Goal: Transaction & Acquisition: Purchase product/service

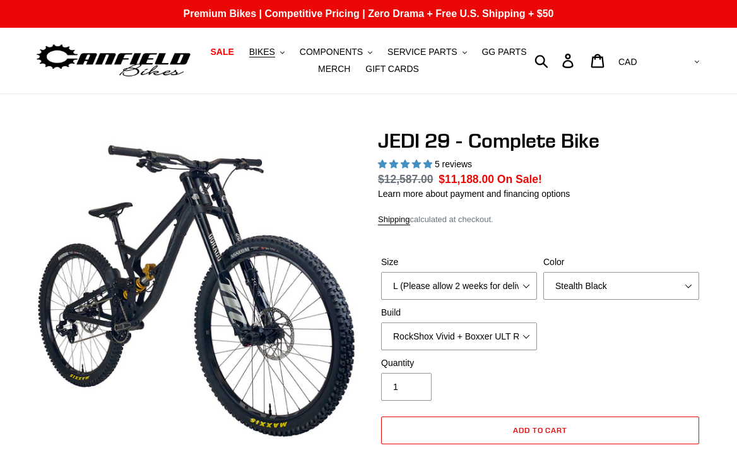
select select "L (Please allow 2 weeks for delivery)"
select select "Stealth Black"
select select "EXT [PERSON_NAME] V3 + EXT Vaia 200 + Shimano"
select select "highest-rating"
click at [583, 288] on select "Orange Stealth Black Raw" at bounding box center [622, 286] width 156 height 28
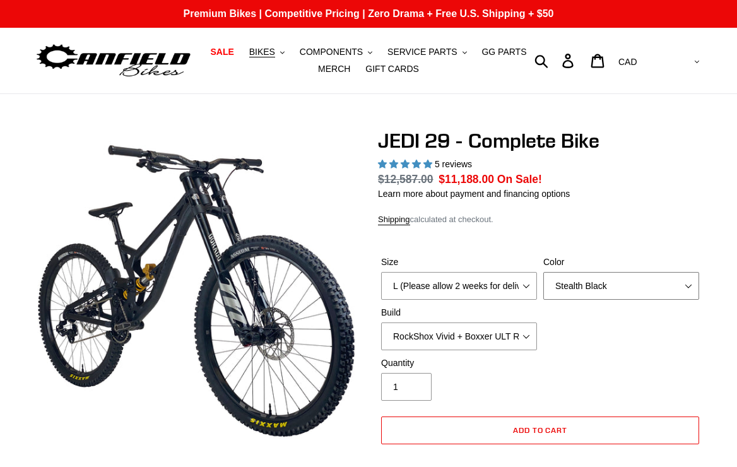
select select "Raw"
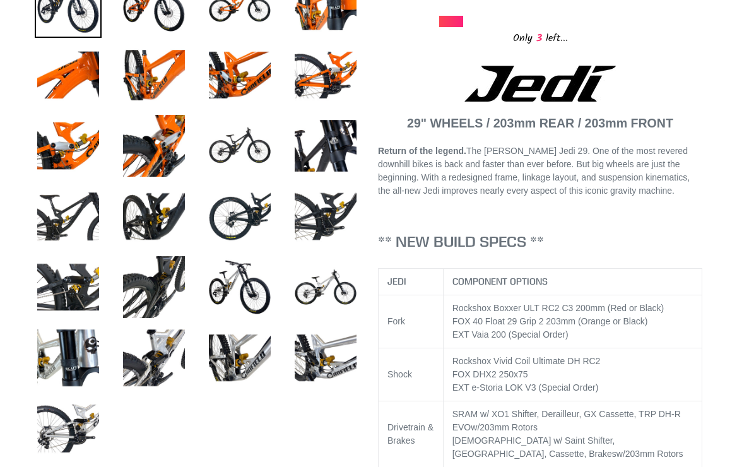
scroll to position [534, 0]
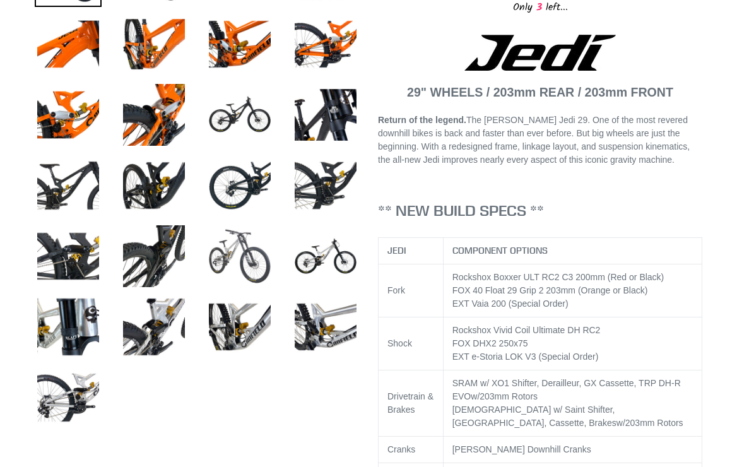
click at [234, 259] on img at bounding box center [239, 256] width 67 height 67
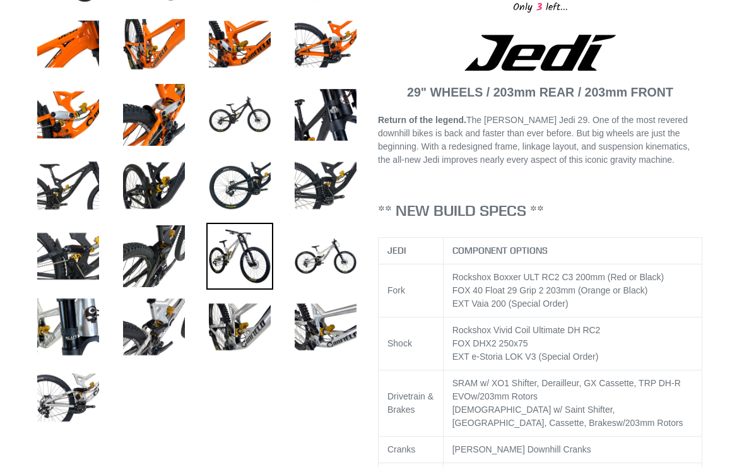
click at [234, 259] on img at bounding box center [239, 256] width 67 height 67
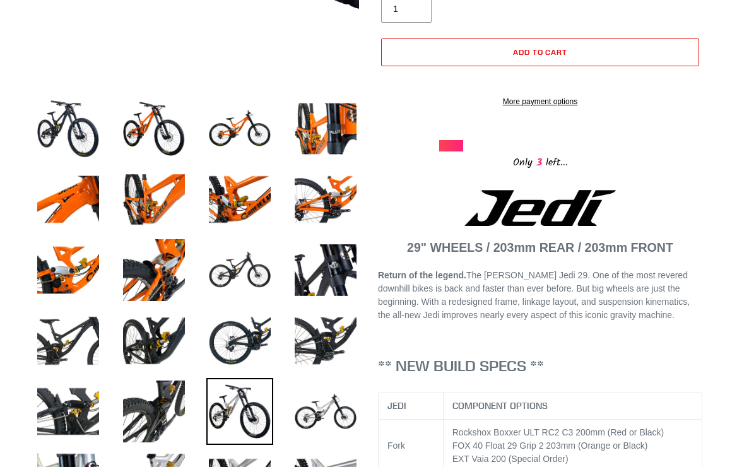
scroll to position [395, 0]
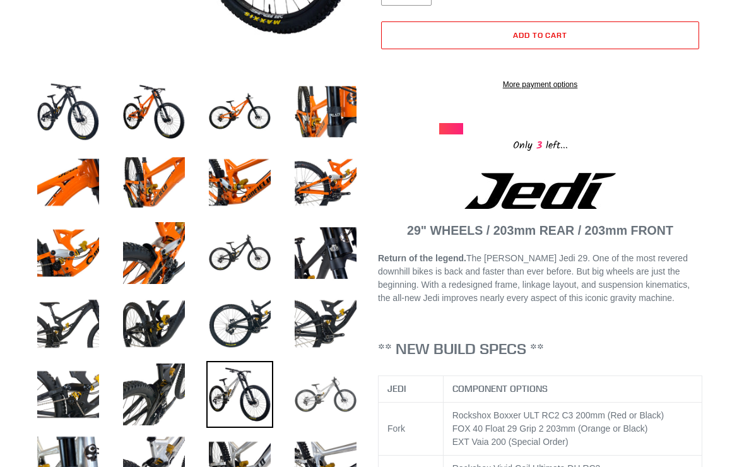
click at [336, 390] on img at bounding box center [325, 394] width 67 height 67
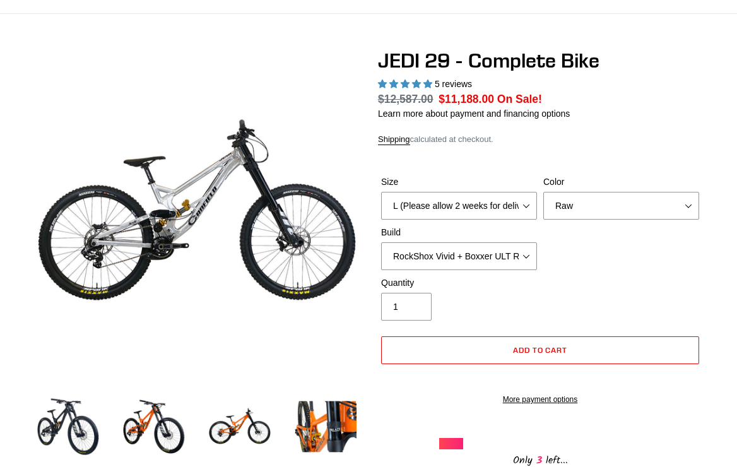
scroll to position [85, 0]
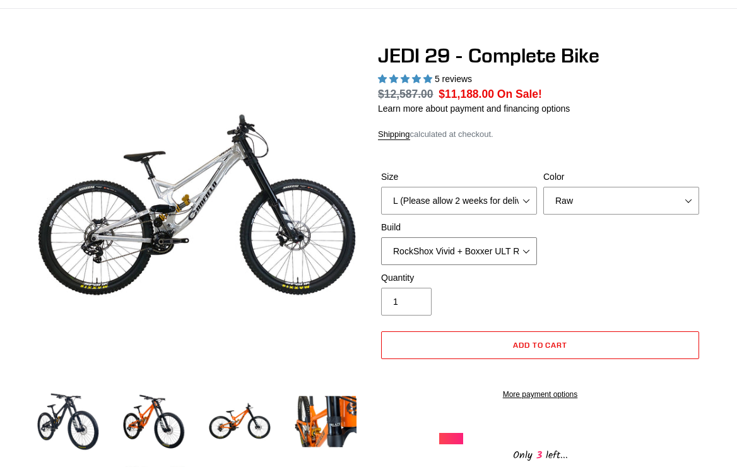
click at [525, 249] on select "RockShox Vivid + Boxxer ULT RC2 C3 200 + SRAM XO RockShox Vivid + Boxxer ULT RC…" at bounding box center [459, 251] width 156 height 28
click at [527, 253] on select "RockShox Vivid + Boxxer ULT RC2 C3 200 + SRAM XO RockShox Vivid + Boxxer ULT RC…" at bounding box center [459, 251] width 156 height 28
click at [526, 251] on select "RockShox Vivid + Boxxer ULT RC2 C3 200 + SRAM XO RockShox Vivid + Boxxer ULT RC…" at bounding box center [459, 251] width 156 height 28
select select "EXT eStoria LOK V3 + EXT Vaia 200 + Shimano"
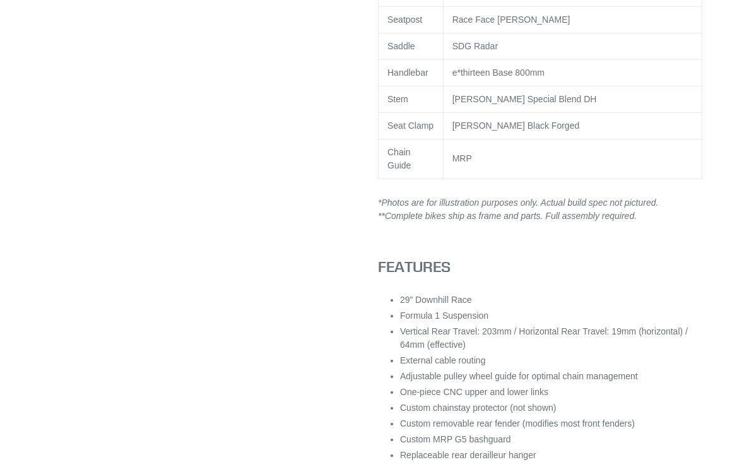
scroll to position [0, 0]
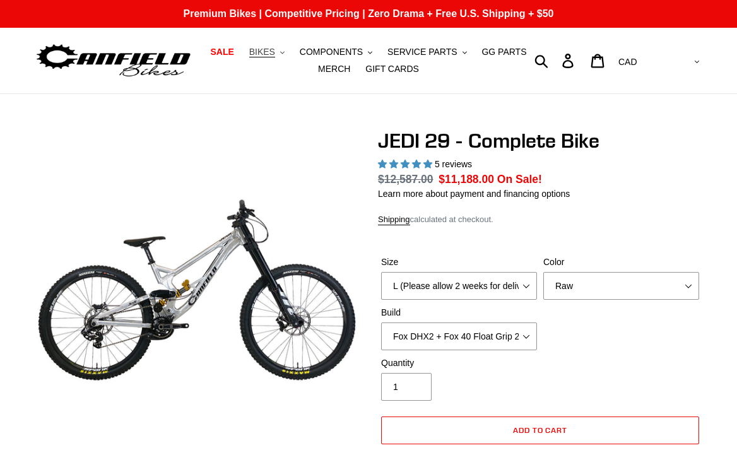
click at [280, 53] on button "BIKES .cls-1{fill:#231f20}" at bounding box center [267, 52] width 48 height 17
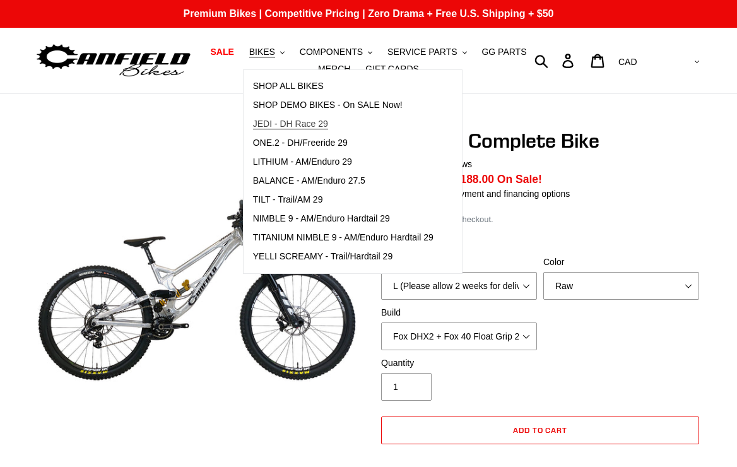
click at [297, 121] on span "JEDI - DH Race 29" at bounding box center [290, 124] width 75 height 11
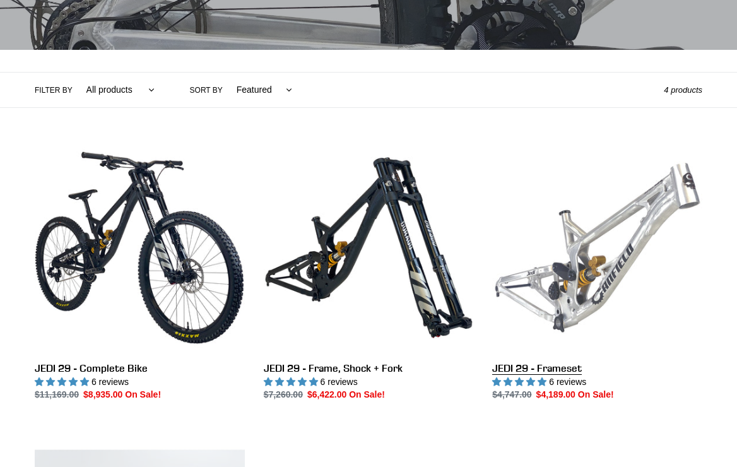
scroll to position [254, 0]
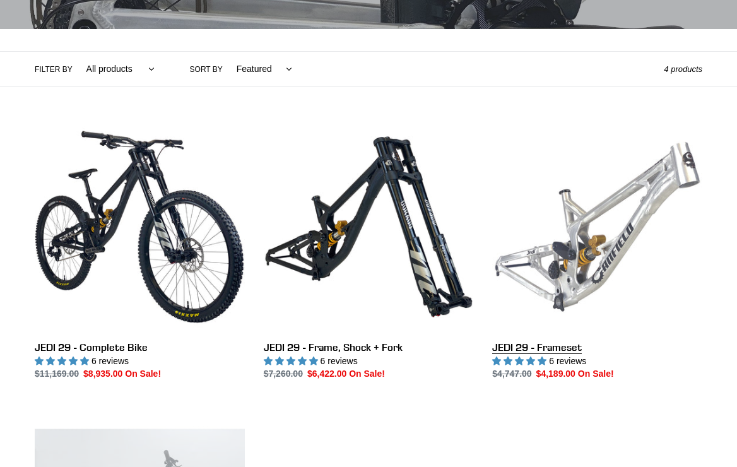
click at [603, 228] on link "JEDI 29 - Frameset" at bounding box center [598, 251] width 210 height 259
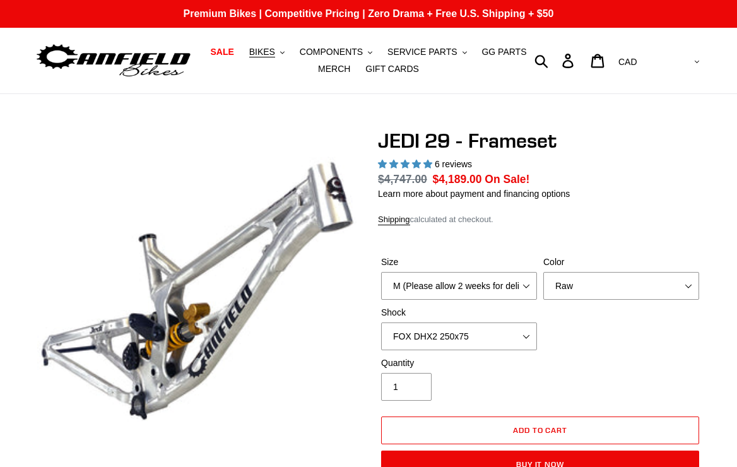
select select "highest-rating"
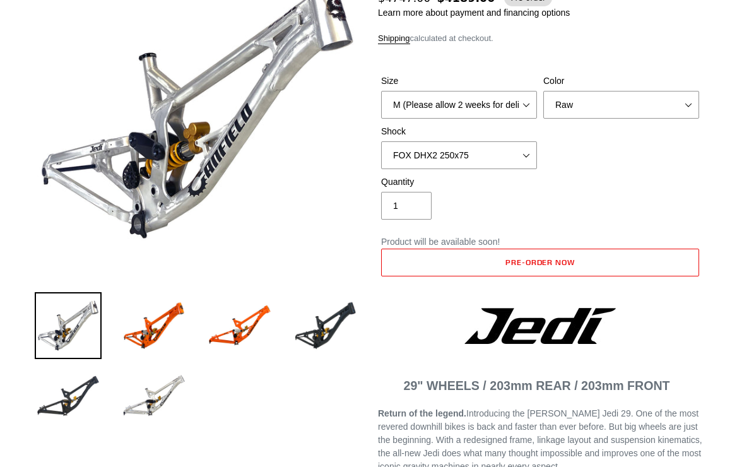
scroll to position [185, 0]
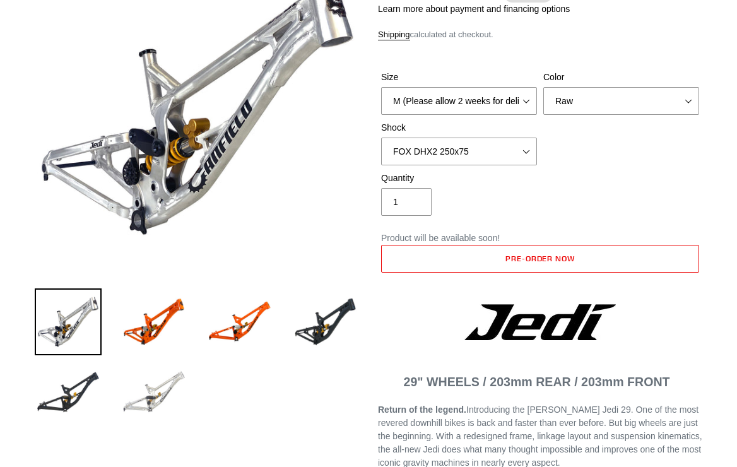
click at [153, 397] on img at bounding box center [154, 392] width 67 height 67
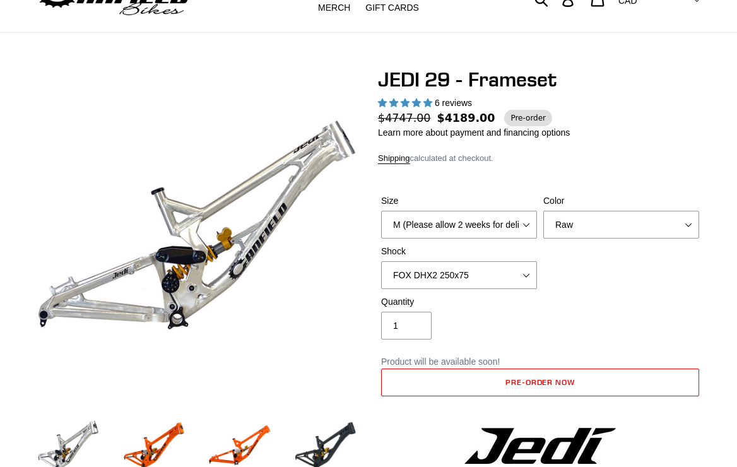
scroll to position [89, 0]
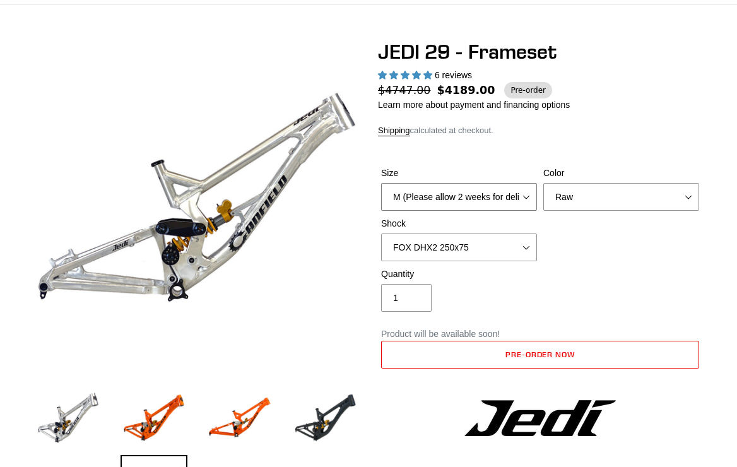
click at [507, 189] on select "M (Please allow 2 weeks for delivery) L (Please allow 2 weeks for delivery) XL" at bounding box center [459, 197] width 156 height 28
select select "L (Please allow 2 weeks for delivery)"
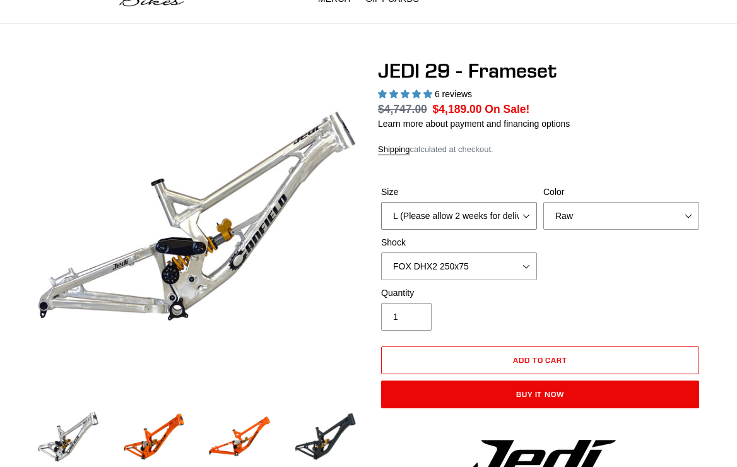
scroll to position [46, 0]
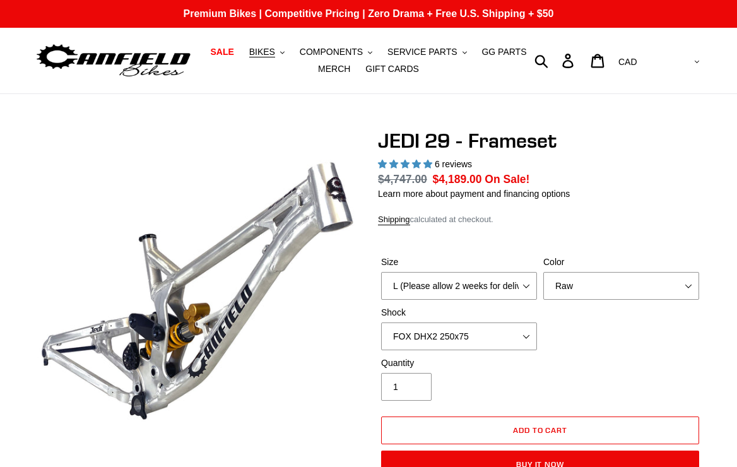
select select "L (Please allow 2 weeks for delivery)"
select select "highest-rating"
